Goal: Navigation & Orientation: Find specific page/section

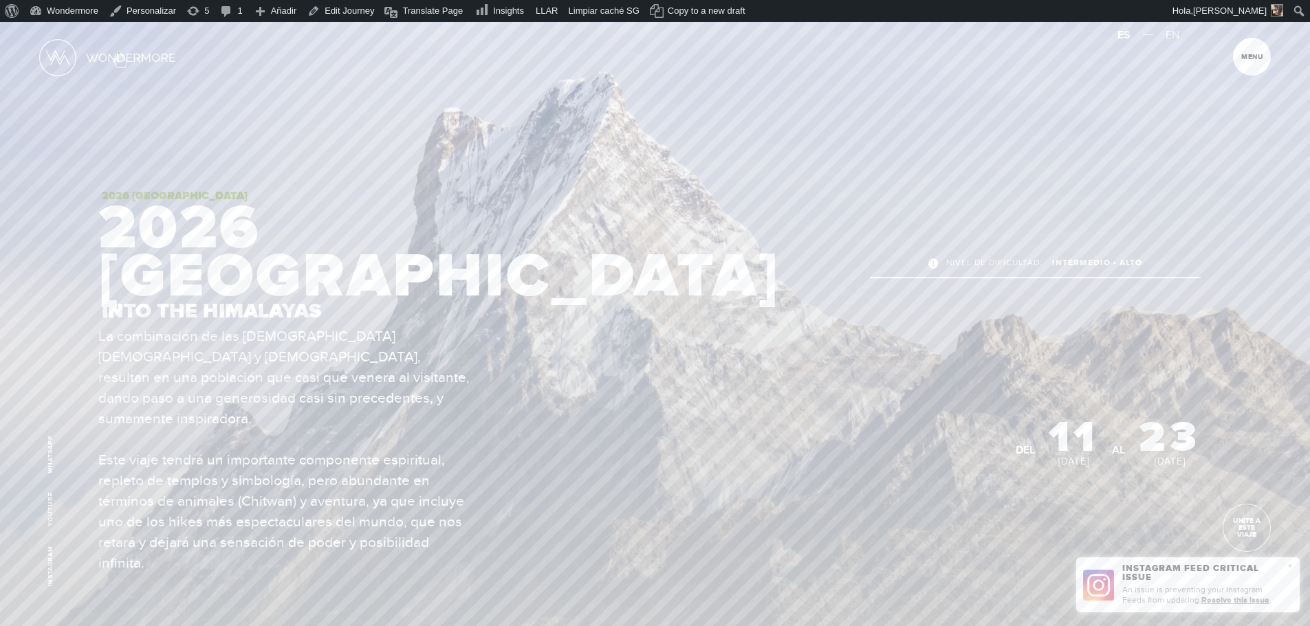
click at [119, 52] on link at bounding box center [108, 57] width 138 height 39
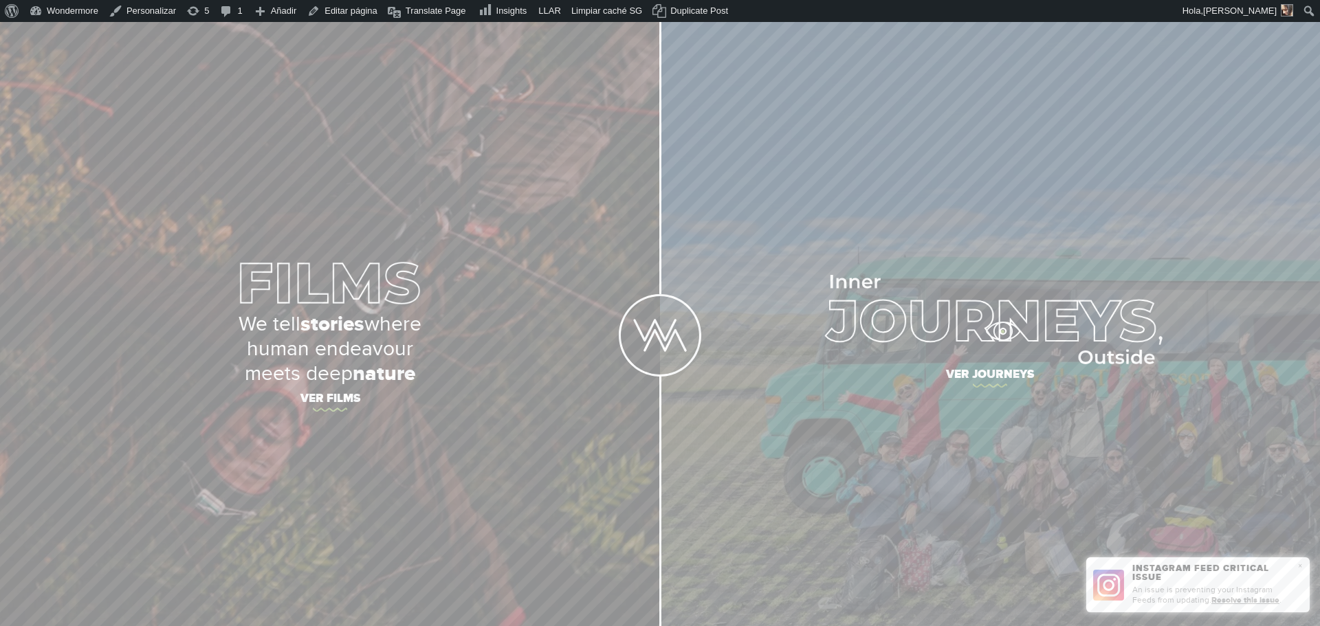
click at [1002, 331] on img at bounding box center [990, 319] width 344 height 89
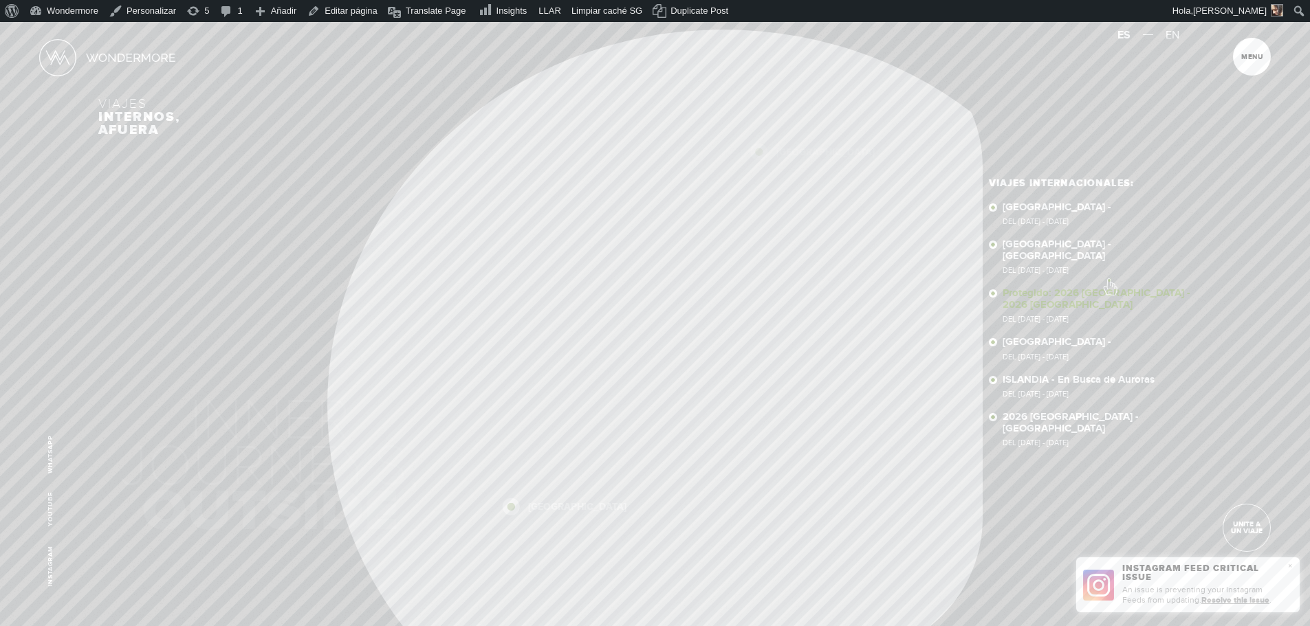
click at [1109, 288] on link "Protegido: 2026 [GEOGRAPHIC_DATA] - 2026 [GEOGRAPHIC_DATA] Del [DATE] - [DATE]" at bounding box center [1106, 305] width 209 height 35
